Goal: Information Seeking & Learning: Understand process/instructions

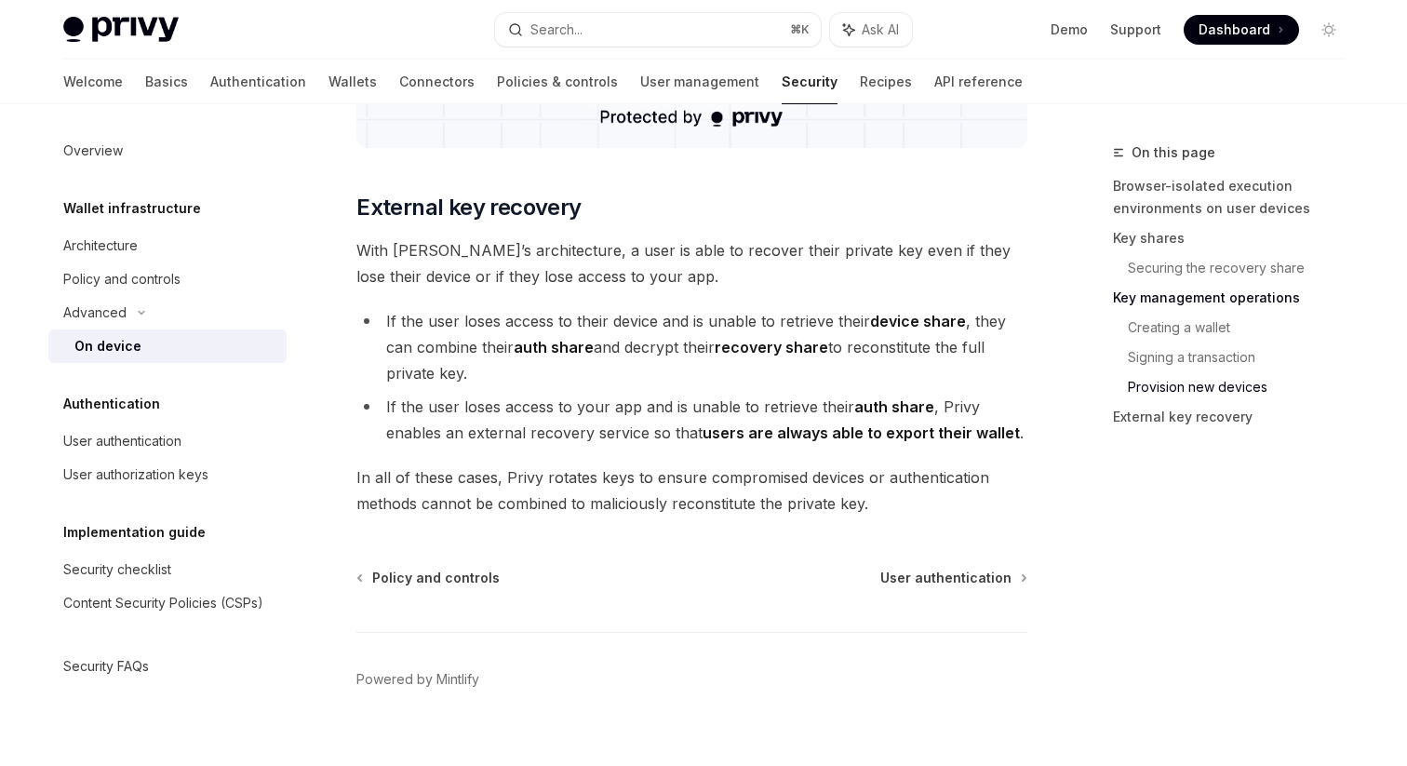
scroll to position [5179, 0]
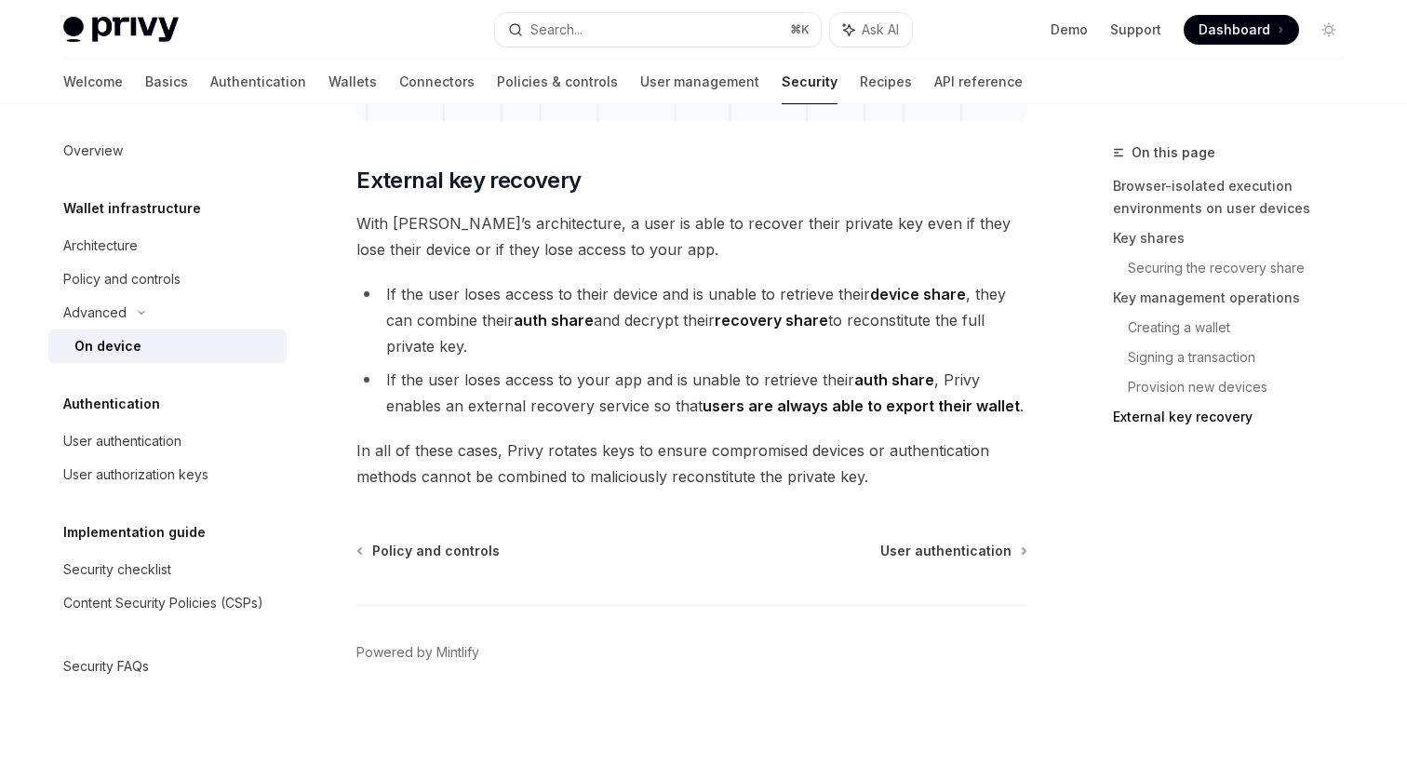
click at [630, 176] on h2 "​ External key recovery" at bounding box center [691, 181] width 671 height 30
click at [592, 178] on h2 "​ External key recovery" at bounding box center [691, 181] width 671 height 30
click at [594, 175] on h2 "​ External key recovery" at bounding box center [691, 181] width 671 height 30
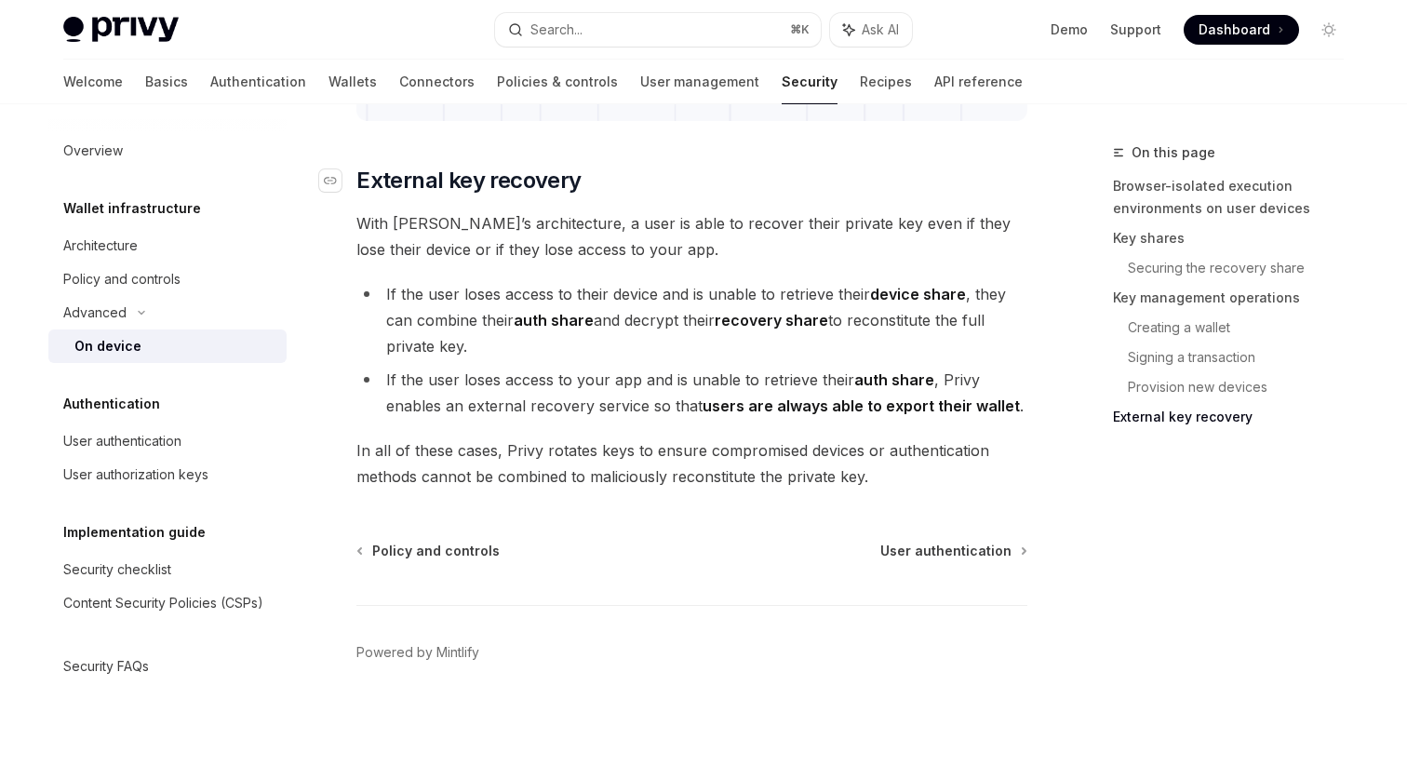
click at [594, 177] on h2 "​ External key recovery" at bounding box center [691, 181] width 671 height 30
click at [659, 340] on li "If the user loses access to their device and is unable to retrieve their device…" at bounding box center [691, 320] width 671 height 78
click at [642, 346] on li "If the user loses access to their device and is unable to retrieve their device…" at bounding box center [691, 320] width 671 height 78
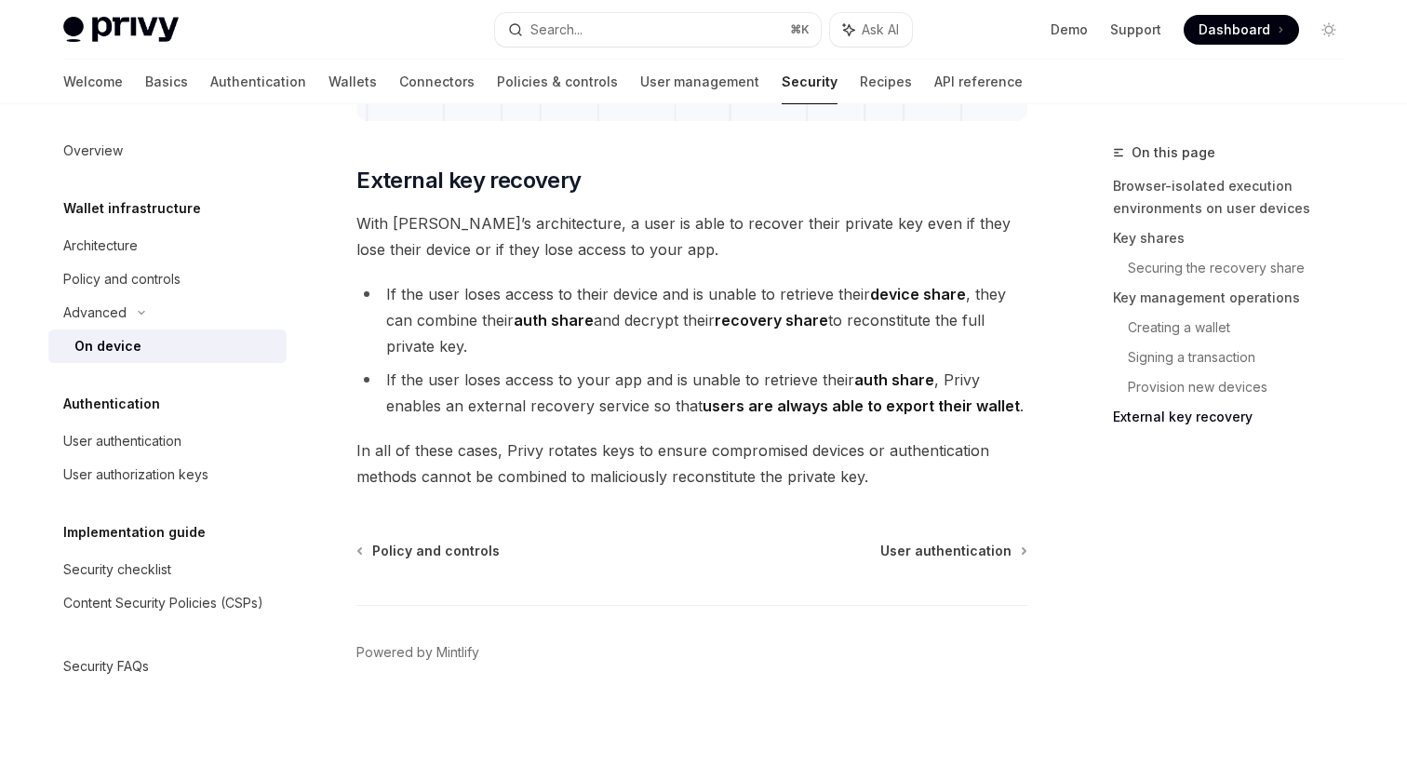
click at [648, 417] on li "If the user loses access to your app and is unable to retrieve their auth share…" at bounding box center [691, 393] width 671 height 52
